Goal: Information Seeking & Learning: Understand process/instructions

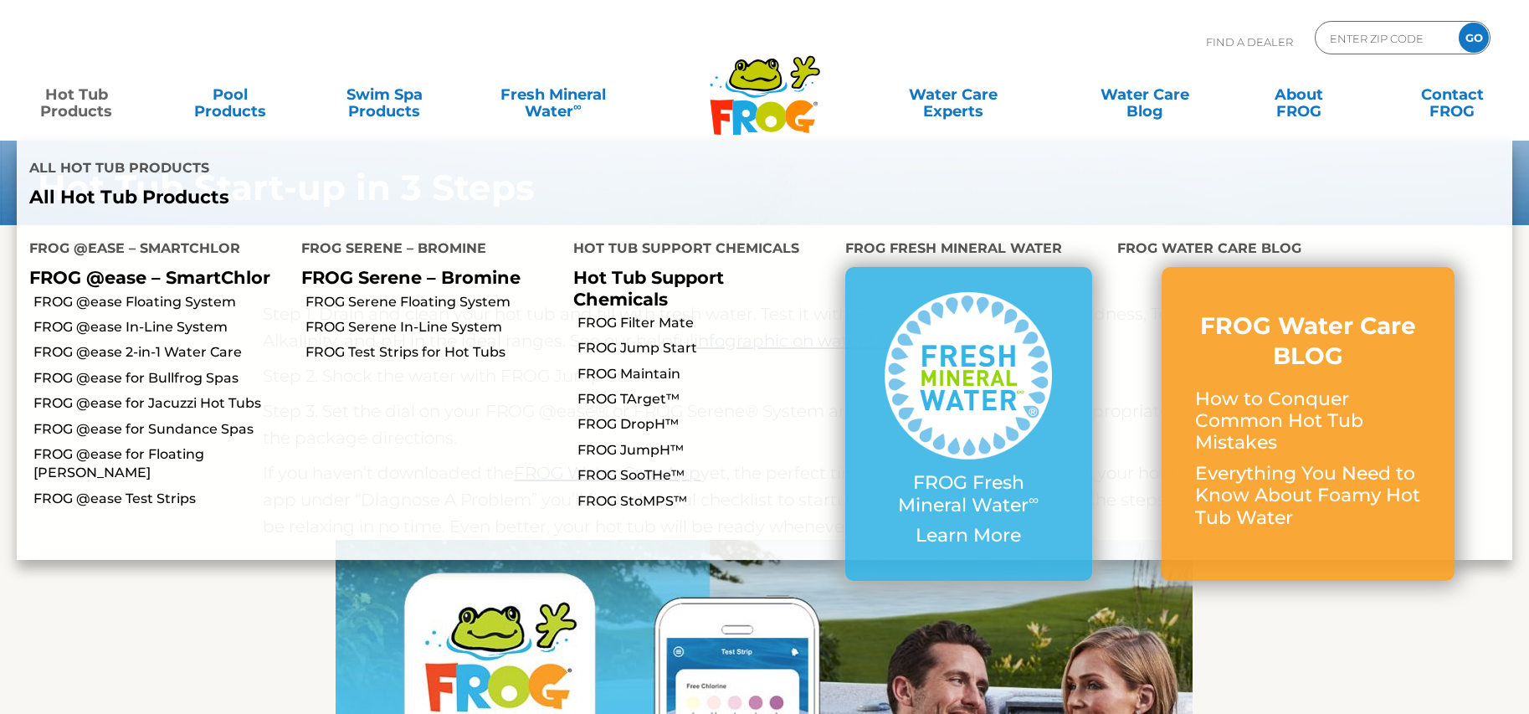
click at [81, 104] on link "Hot Tub Products" at bounding box center [77, 94] width 120 height 33
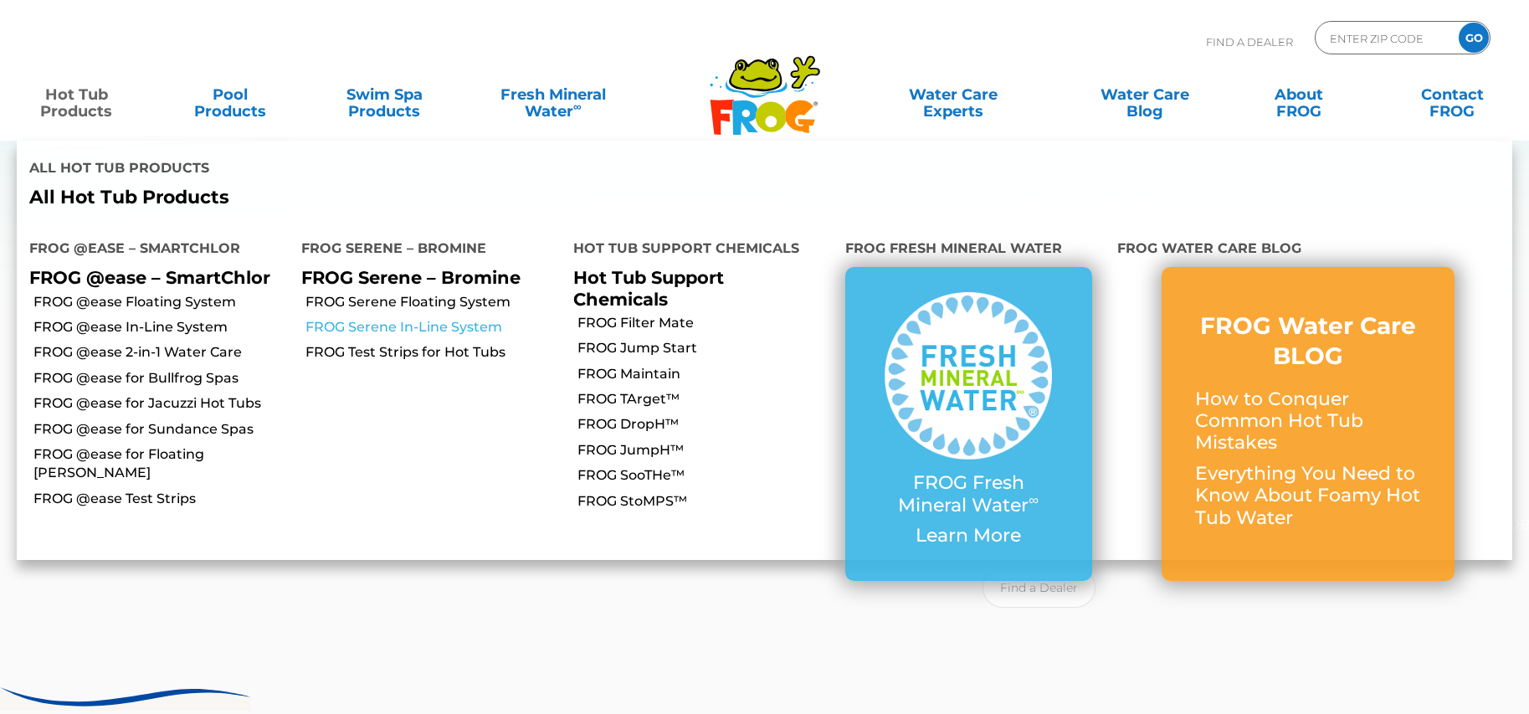
click at [449, 318] on link "FROG Serene In-Line System" at bounding box center [433, 327] width 255 height 18
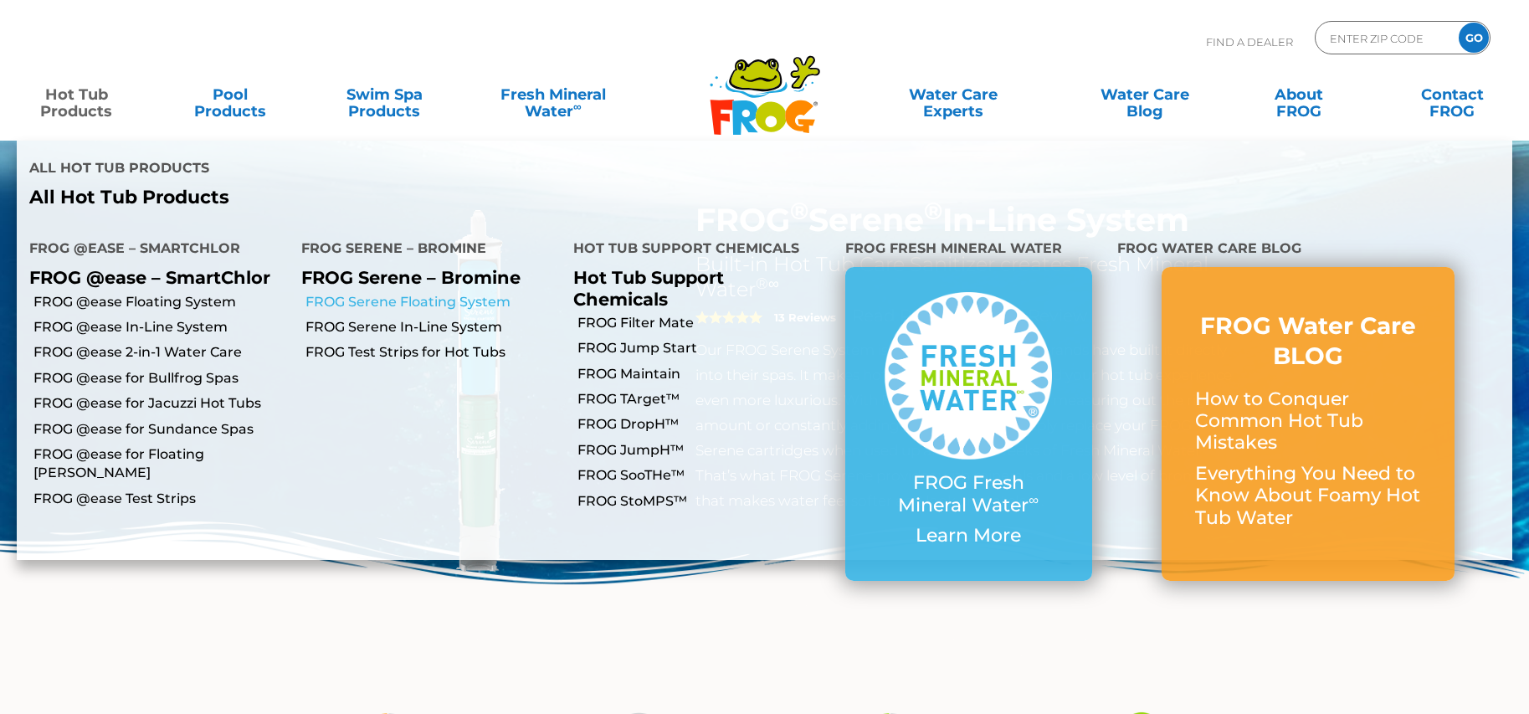
click at [444, 293] on link "FROG Serene Floating System" at bounding box center [433, 302] width 255 height 18
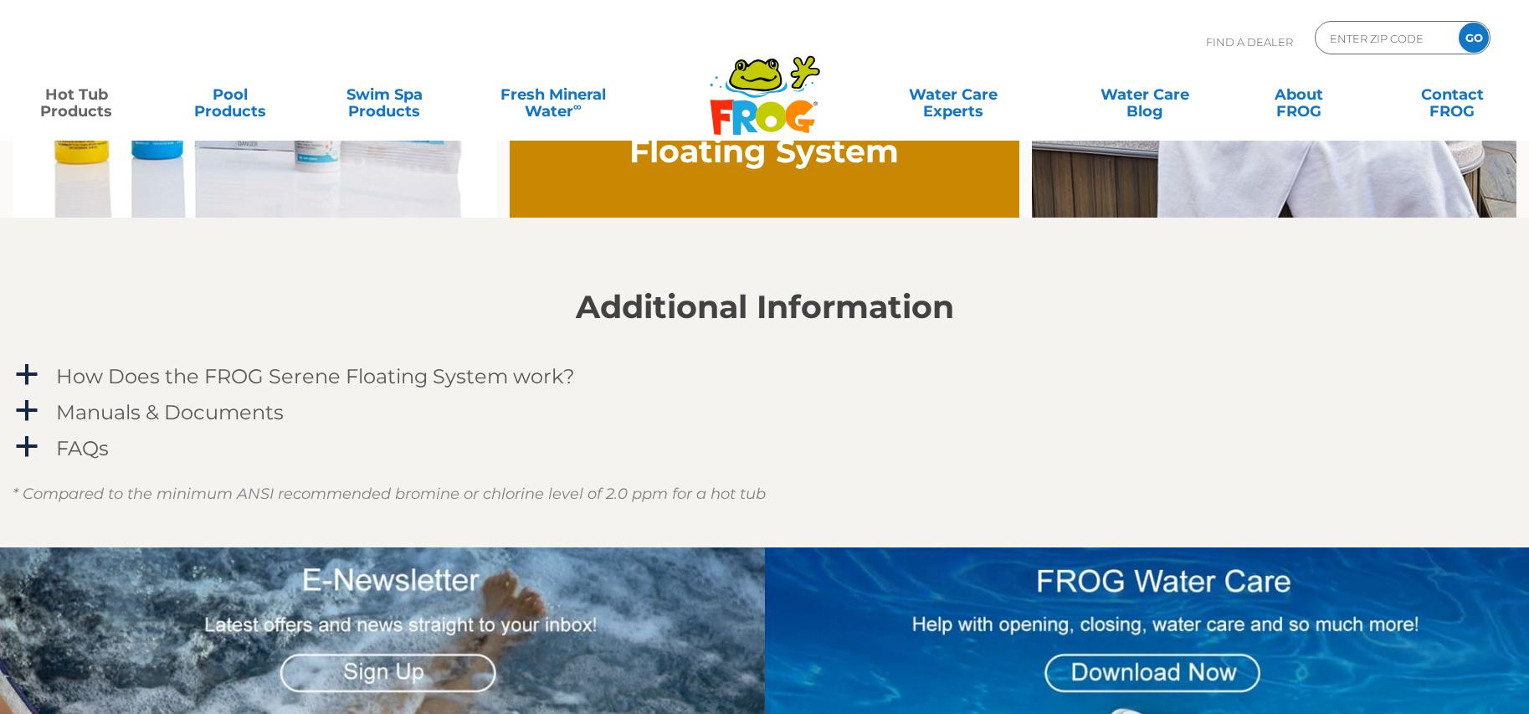
scroll to position [1405, 0]
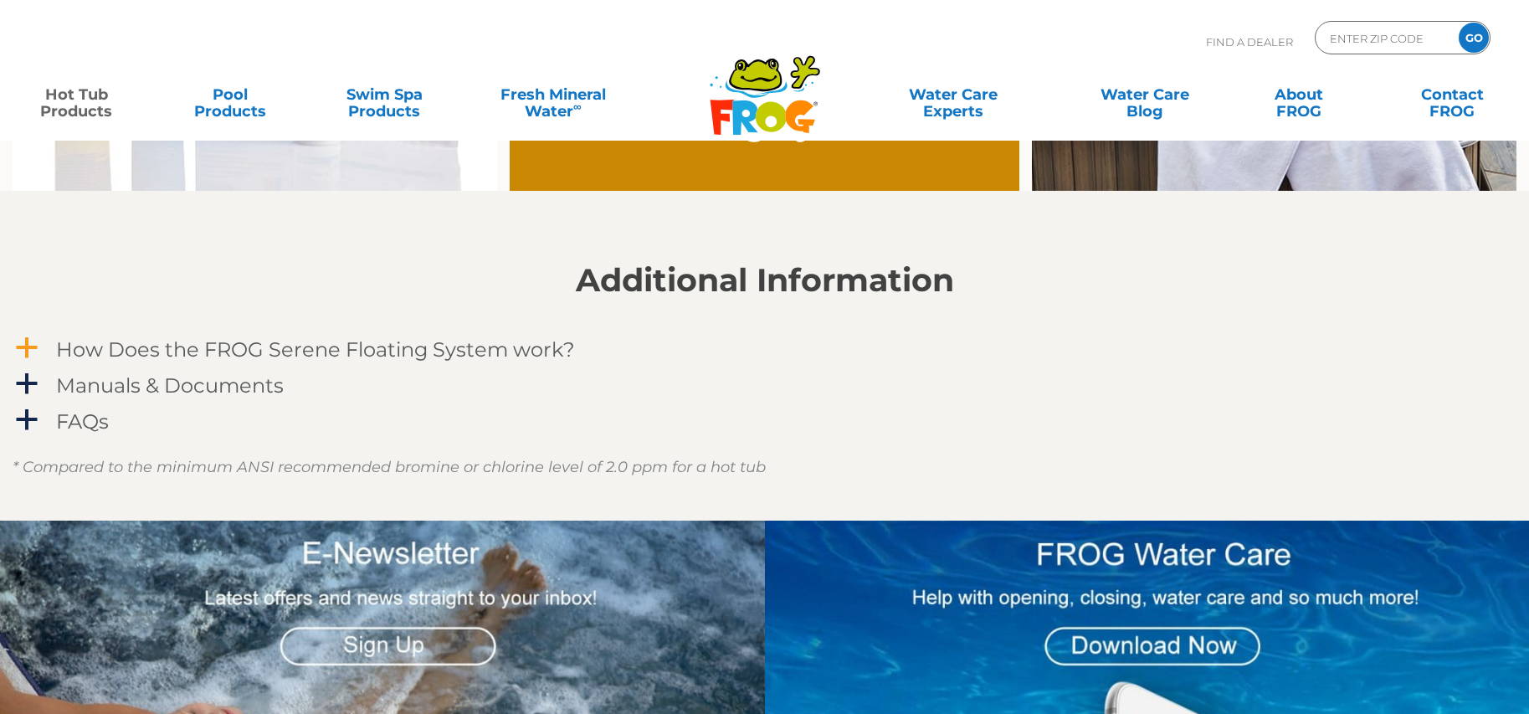
click at [211, 346] on h4 "How Does the FROG Serene Floating System work?" at bounding box center [315, 349] width 519 height 23
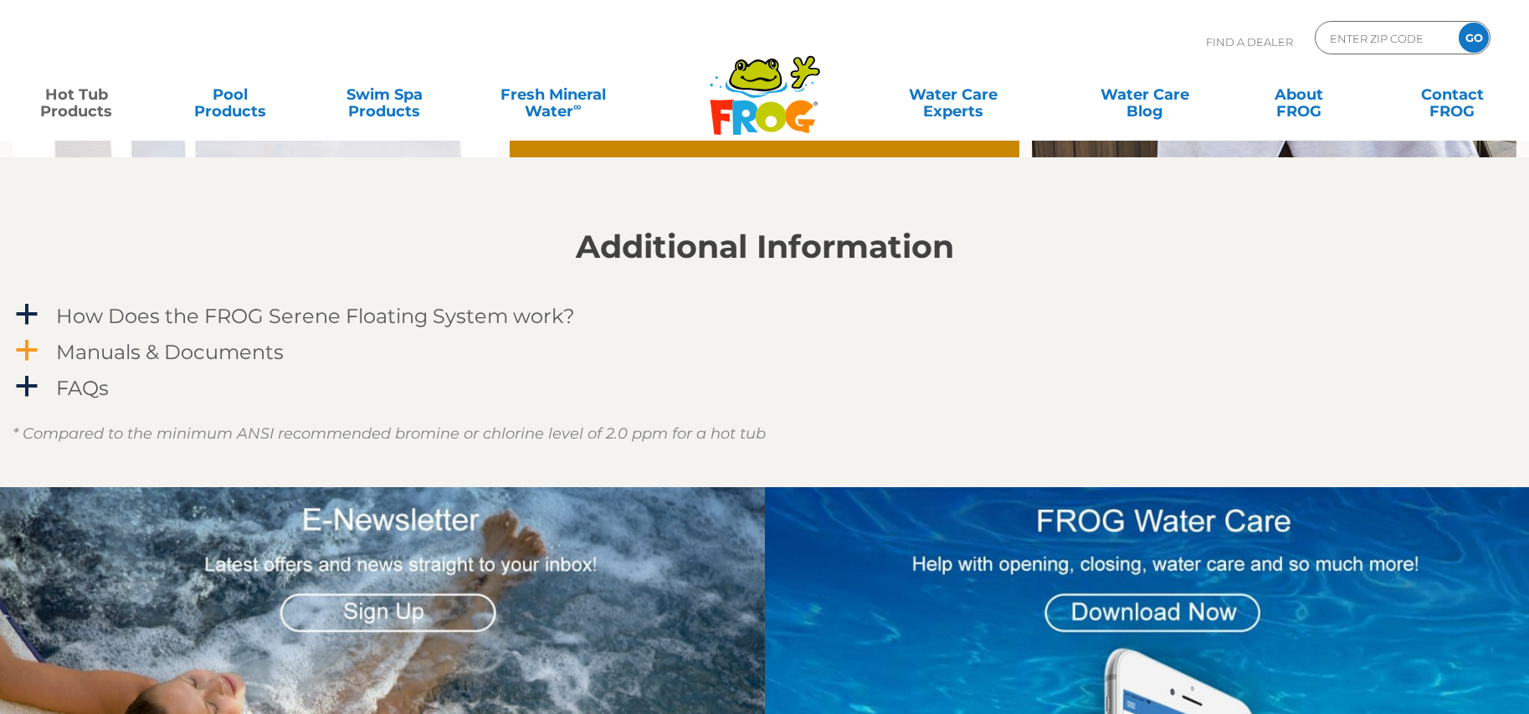
scroll to position [1460, 0]
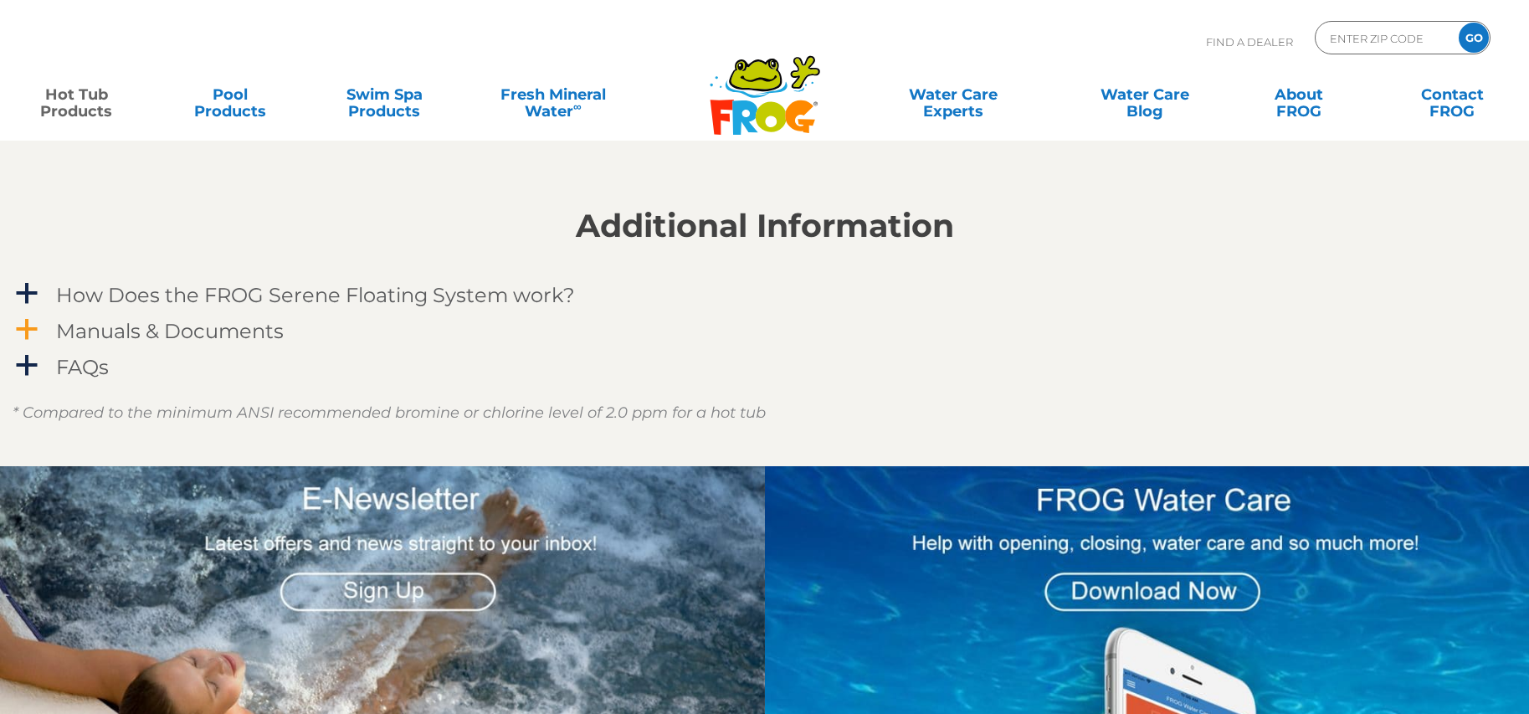
click at [172, 327] on h4 "Manuals & Documents" at bounding box center [170, 331] width 228 height 23
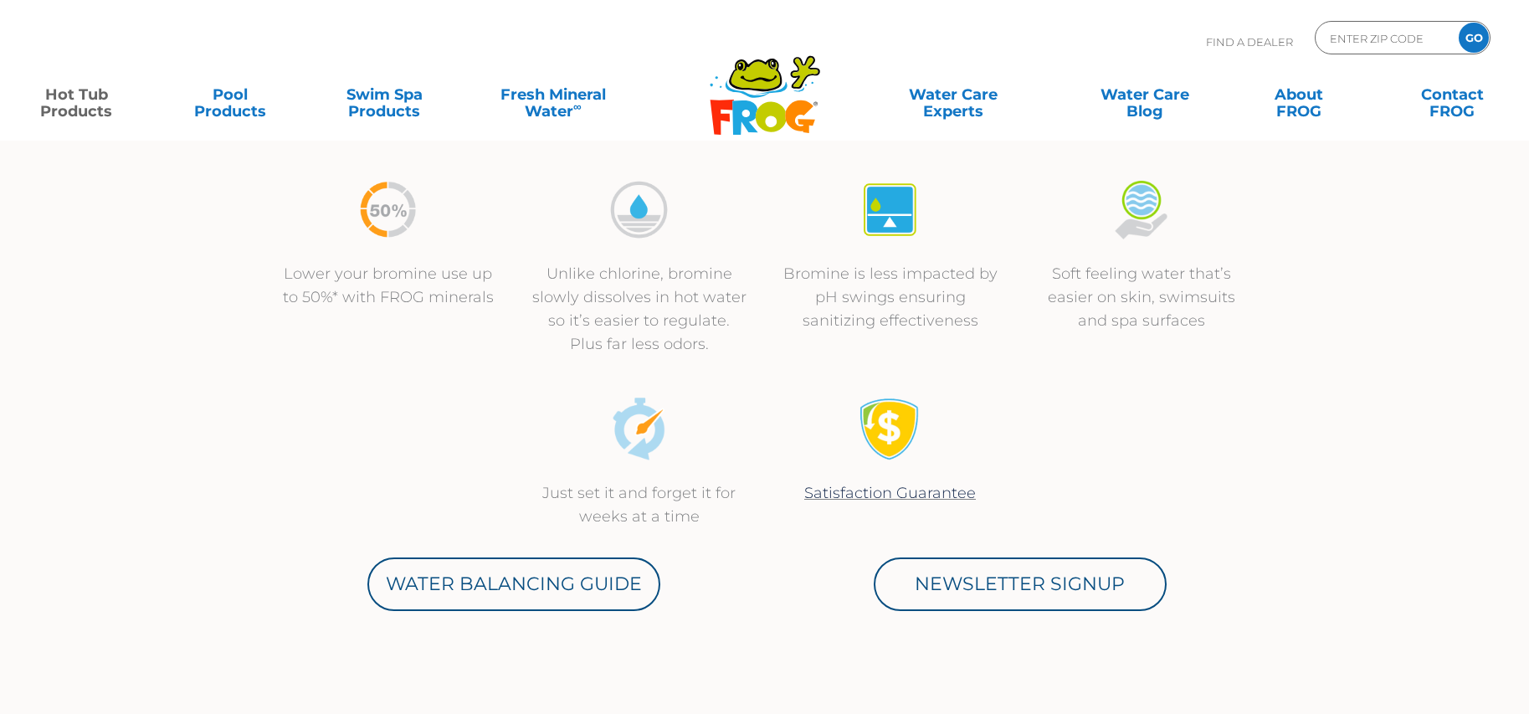
scroll to position [591, 0]
